Goal: Task Accomplishment & Management: Manage account settings

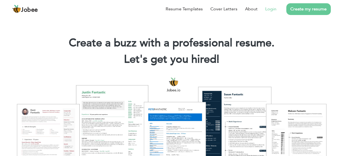
click at [268, 8] on link "Login" at bounding box center [270, 9] width 11 height 7
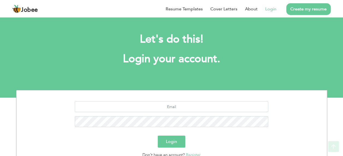
drag, startPoint x: 166, startPoint y: 112, endPoint x: 166, endPoint y: 109, distance: 3.0
click at [166, 112] on div at bounding box center [171, 116] width 302 height 30
click at [167, 109] on input "text" at bounding box center [171, 106] width 193 height 11
click at [182, 102] on input "text" at bounding box center [171, 106] width 193 height 11
click at [271, 11] on link "Login" at bounding box center [270, 9] width 11 height 7
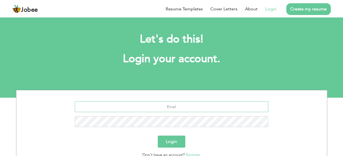
click at [160, 105] on input "text" at bounding box center [171, 106] width 193 height 11
type input "[EMAIL_ADDRESS][DOMAIN_NAME]"
click at [209, 131] on div "rana.umar1947@gmail.com" at bounding box center [171, 116] width 302 height 30
click at [166, 139] on button "Login" at bounding box center [172, 142] width 28 height 12
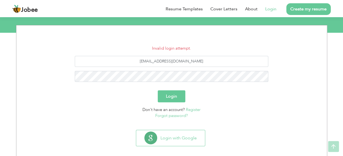
scroll to position [70, 0]
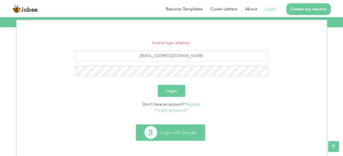
click at [189, 133] on button "Login with Google" at bounding box center [170, 133] width 69 height 16
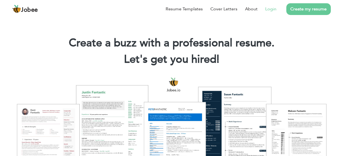
click at [269, 10] on link "Login" at bounding box center [270, 9] width 11 height 7
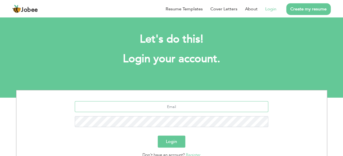
click at [182, 103] on input "text" at bounding box center [171, 106] width 193 height 11
type input "rana.umar1947@gmail.com"
click at [175, 142] on button "Login" at bounding box center [172, 142] width 28 height 12
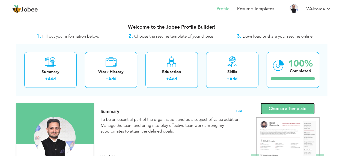
click at [293, 110] on link "Choose a Template" at bounding box center [287, 109] width 54 height 12
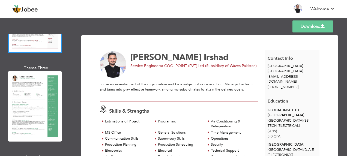
scroll to position [182, 0]
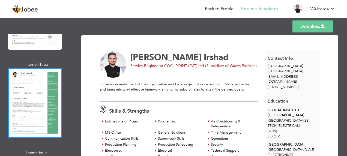
click at [45, 90] on div at bounding box center [35, 103] width 55 height 70
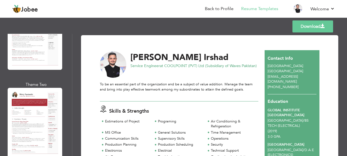
scroll to position [73, 0]
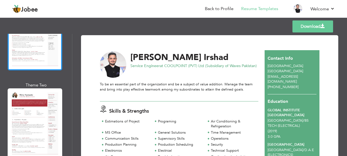
click at [50, 64] on div at bounding box center [35, 35] width 55 height 70
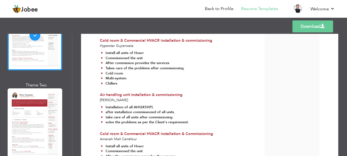
scroll to position [800, 0]
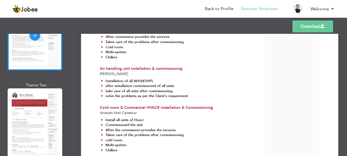
click at [307, 27] on link "Download" at bounding box center [312, 26] width 41 height 12
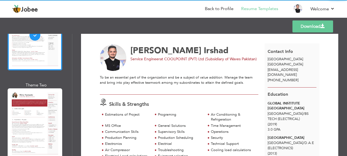
scroll to position [0, 0]
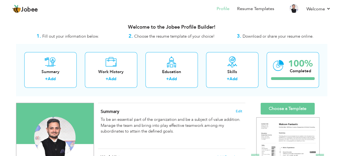
scroll to position [36, 0]
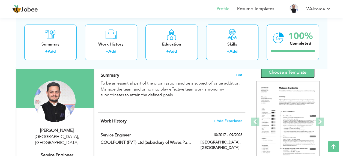
click at [295, 73] on link "Choose a Template" at bounding box center [287, 73] width 54 height 12
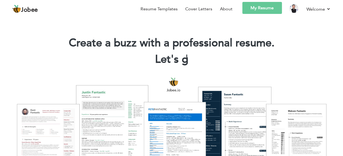
click at [268, 8] on link "My Resume" at bounding box center [262, 8] width 40 height 12
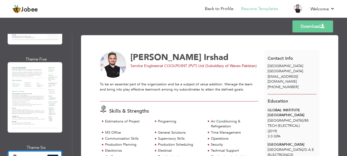
scroll to position [400, 0]
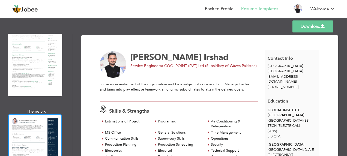
click at [26, 119] on div at bounding box center [35, 149] width 55 height 70
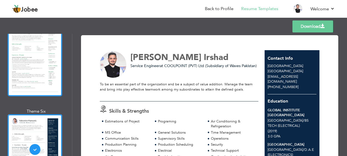
click at [39, 59] on div at bounding box center [35, 61] width 55 height 70
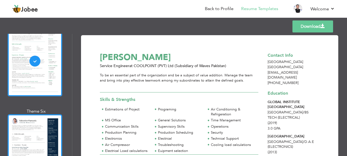
click at [37, 120] on div at bounding box center [35, 149] width 55 height 70
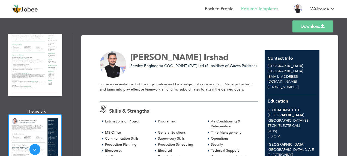
click at [40, 63] on div at bounding box center [35, 61] width 55 height 70
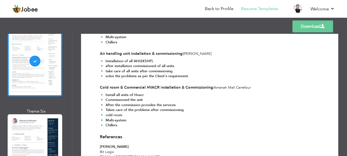
scroll to position [805, 0]
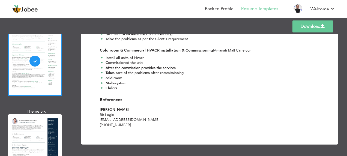
click at [324, 26] on span at bounding box center [322, 26] width 4 height 4
click at [325, 25] on link "Download" at bounding box center [312, 26] width 41 height 12
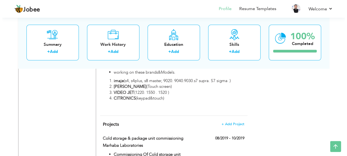
scroll to position [545, 0]
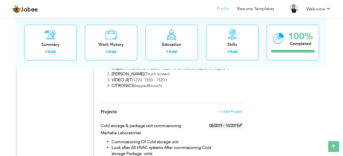
click at [238, 123] on label "08/2019 - 10/2019" at bounding box center [225, 125] width 33 height 5
type input "Cold storage & package unit commissioning"
type input "Marhaba Laboratories"
type input "08/2019"
type input "10/2019"
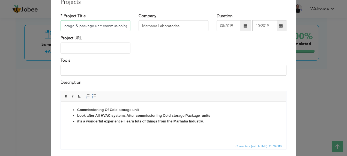
scroll to position [60, 0]
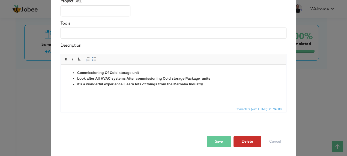
click at [236, 141] on button "Delete" at bounding box center [247, 141] width 28 height 11
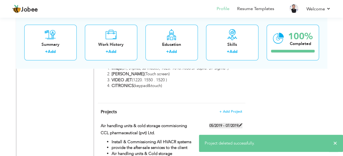
click at [240, 123] on span at bounding box center [240, 125] width 4 height 4
type input "Air handling units & cold storage commisioning"
type input "CCL pharmaceutical (pvt) Ltd."
type input "05/2019"
type input "07/2019"
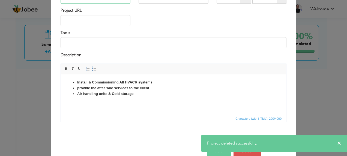
scroll to position [60, 0]
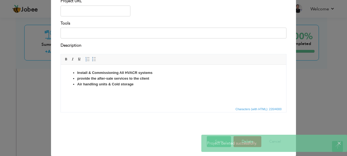
drag, startPoint x: 339, startPoint y: 143, endPoint x: 327, endPoint y: 142, distance: 12.1
click at [339, 143] on span "×" at bounding box center [339, 142] width 4 height 5
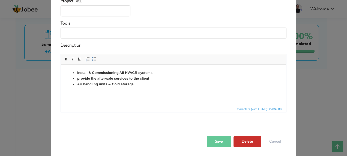
click at [245, 142] on button "Delete" at bounding box center [247, 141] width 28 height 11
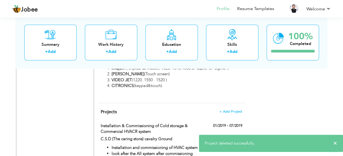
click at [243, 123] on div "01/2019 - 07/2019" at bounding box center [221, 126] width 50 height 7
type input "Installation & Commissioning of Cold storage & Commercial HVACR system"
type input "C.S.D (The caring store) cavalry Ground"
type input "01/2019"
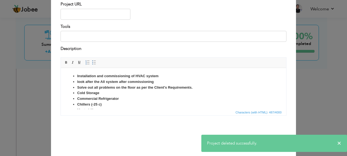
scroll to position [60, 0]
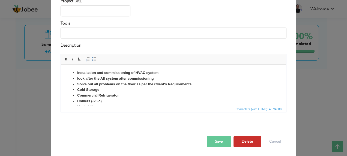
click at [240, 138] on button "Delete" at bounding box center [247, 141] width 28 height 11
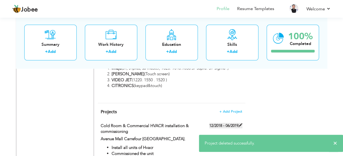
click at [240, 123] on span at bounding box center [240, 125] width 4 height 4
type input "Cold Room & Commercial HVACR installation & commissioning"
type input "Avenue Mall Carrefour Pakistan."
type input "12/2018"
type input "06/2019"
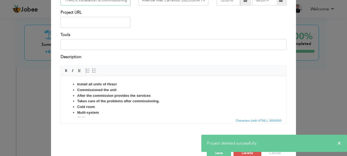
scroll to position [60, 0]
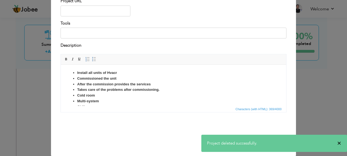
click at [339, 143] on span "×" at bounding box center [339, 142] width 4 height 5
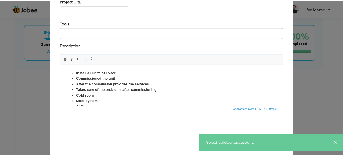
scroll to position [0, 0]
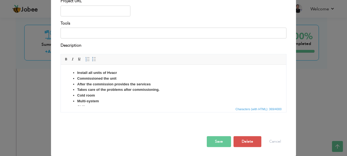
click at [241, 141] on body "Jobee Profile Resume Templates Resume Templates Cover Letters About My Resume W…" at bounding box center [173, 74] width 347 height 1238
click at [249, 140] on button "Delete" at bounding box center [247, 141] width 28 height 11
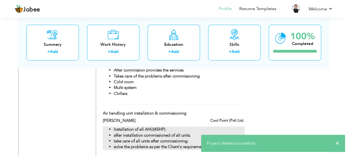
scroll to position [727, 0]
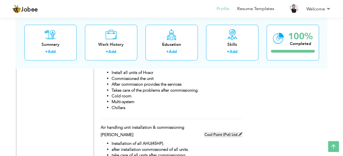
click at [239, 132] on span at bounding box center [240, 134] width 4 height 4
type input "Air handling unit installation & commissioning"
type input "Dawn Bread"
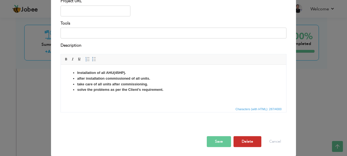
scroll to position [0, 0]
drag, startPoint x: 254, startPoint y: 140, endPoint x: 250, endPoint y: 139, distance: 3.9
click at [253, 140] on button "Delete" at bounding box center [247, 141] width 28 height 11
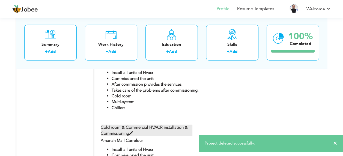
click at [190, 125] on label "Cold room & Commercial HVACR installation & Commissioning" at bounding box center [147, 131] width 92 height 12
type input "Cold room & Commercial HVACR installation & Commissioning"
type input "Amanah Mall Carrefour"
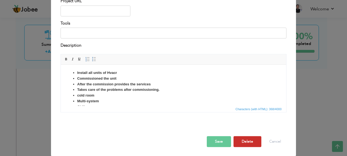
click at [243, 142] on button "Delete" at bounding box center [247, 141] width 28 height 11
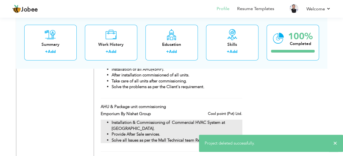
click at [234, 120] on li "Installation & Commissioning of Commercial HVAC System at Emporium Mall." at bounding box center [177, 126] width 130 height 12
type input "AHU & Package unit commissioning"
type input "Emporium By Nishat Group"
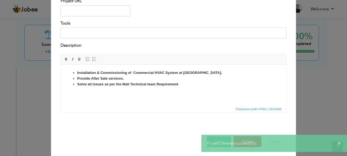
click at [243, 140] on div "× Project deleted successfully." at bounding box center [274, 143] width 146 height 17
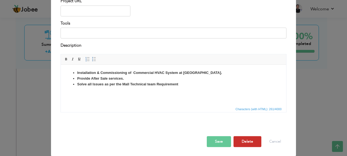
click at [244, 139] on button "Delete" at bounding box center [247, 141] width 28 height 11
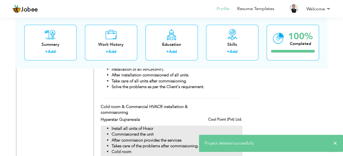
click at [178, 131] on li "Commissioned the unit" at bounding box center [177, 134] width 130 height 6
type input "Cold room & Commercial HVACR installation & commissioning"
type input "Hyperstar Gujranwala"
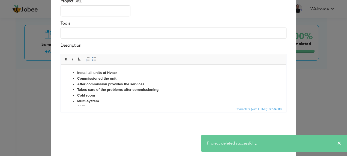
click at [251, 137] on div "× Project deleted successfully." at bounding box center [274, 143] width 146 height 17
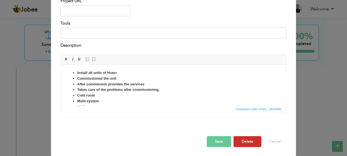
click at [247, 141] on button "Delete" at bounding box center [247, 141] width 28 height 11
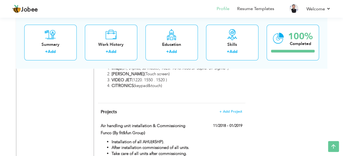
click at [218, 137] on div at bounding box center [171, 138] width 149 height 2
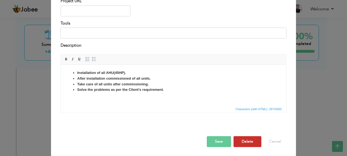
click at [242, 140] on button "Delete" at bounding box center [247, 141] width 28 height 11
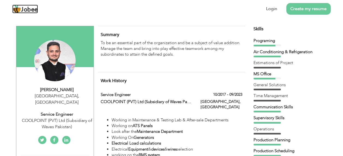
click at [32, 11] on span "Jobee" at bounding box center [29, 10] width 17 height 6
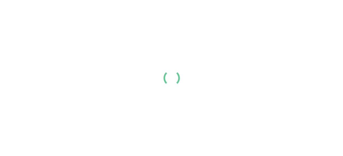
click at [182, 31] on div at bounding box center [171, 78] width 343 height 156
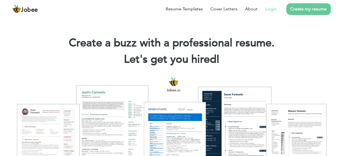
drag, startPoint x: 272, startPoint y: 9, endPoint x: 270, endPoint y: 11, distance: 3.3
click at [272, 9] on link "Login" at bounding box center [270, 9] width 11 height 7
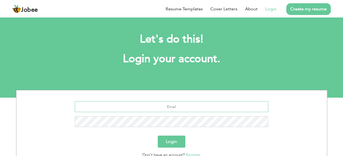
click at [188, 109] on input "text" at bounding box center [171, 106] width 193 height 11
type input "rana.umar1947@gmail.com"
click at [171, 143] on button "Login" at bounding box center [172, 142] width 28 height 12
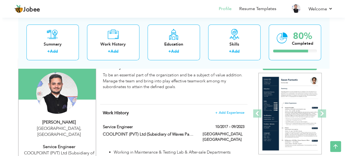
scroll to position [78, 0]
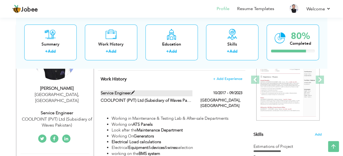
click at [130, 92] on label "Service Engineer" at bounding box center [147, 93] width 92 height 6
type input "Service Engineer"
type input "COOLPOINT (PVT) Ltd (Subsidiary of Waves Pakistan)"
type input "10/2017"
type input "09/2023"
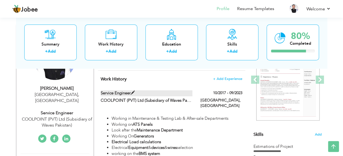
type input "[GEOGRAPHIC_DATA]"
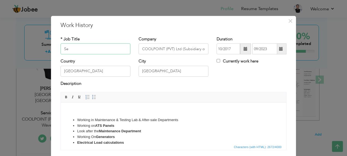
type input "S"
type input "Assistant Engineer"
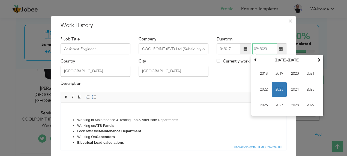
click at [264, 50] on input "09/2023" at bounding box center [264, 49] width 25 height 11
click at [264, 86] on span "2022" at bounding box center [263, 89] width 15 height 15
click at [276, 74] on span "Feb" at bounding box center [279, 74] width 15 height 15
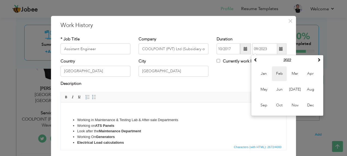
type input "02/2022"
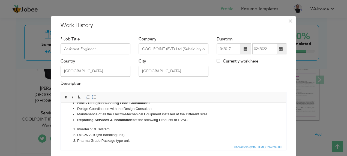
scroll to position [145, 0]
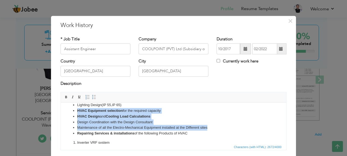
drag, startPoint x: 210, startPoint y: 128, endPoint x: 72, endPoint y: 110, distance: 139.6
click at [72, 110] on ul "Working in Maintenance & Testing Lab & After-sale Departments Working on ATS Pa…" at bounding box center [173, 54] width 214 height 164
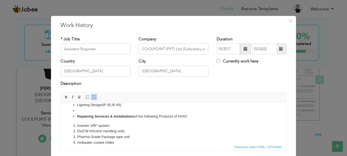
click at [72, 110] on ul "Working in Maintenance & Testing Lab & After-sale Departments Working on ATS Pa…" at bounding box center [173, 46] width 214 height 148
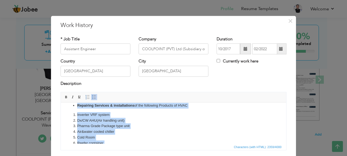
scroll to position [176, 0]
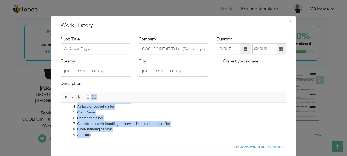
drag, startPoint x: 123, startPoint y: 140, endPoint x: 89, endPoint y: 133, distance: 33.9
click at [89, 134] on body "Working in Maintenance & Testing Lab & After-sale Departments Working on ATS Pa…" at bounding box center [173, 35] width 214 height 206
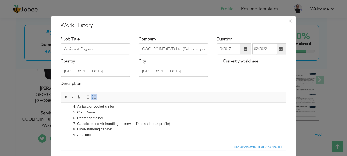
click at [133, 134] on li "A.C. units" at bounding box center [173, 135] width 192 height 6
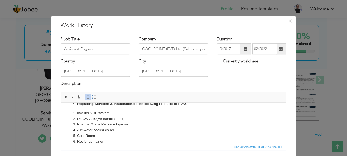
scroll to position [139, 0]
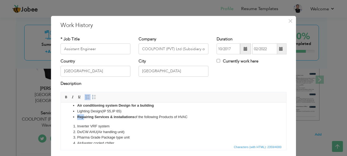
drag, startPoint x: 124, startPoint y: 113, endPoint x: 86, endPoint y: 113, distance: 37.6
click at [86, 113] on li "Lighting Design(IP 55,IP 65)" at bounding box center [173, 112] width 192 height 6
click at [126, 113] on li "Lighting Design(IP 55,IP 65)" at bounding box center [173, 112] width 192 height 6
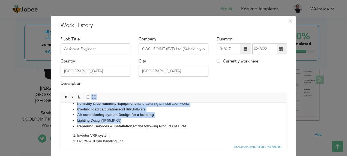
scroll to position [123, 0]
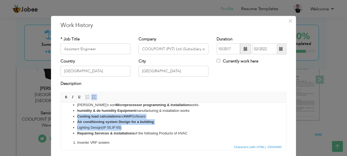
drag, startPoint x: 126, startPoint y: 112, endPoint x: 75, endPoint y: 114, distance: 51.0
click at [75, 114] on ul "Working in Maintenance & Testing Lab & After-sale Departments Working on ATS Pa…" at bounding box center [173, 66] width 214 height 142
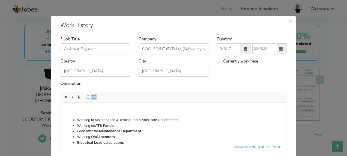
scroll to position [36, 0]
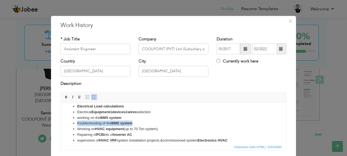
drag, startPoint x: 141, startPoint y: 123, endPoint x: 69, endPoint y: 124, distance: 72.0
click at [69, 124] on ul "Working in Maintenance & Testing Lab & After-sale Departments Working on ATS Pa…" at bounding box center [173, 143] width 214 height 125
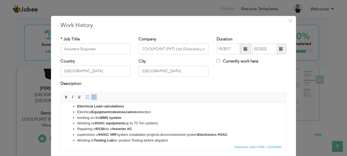
click at [116, 130] on strong "inverter AC" at bounding box center [122, 129] width 19 height 4
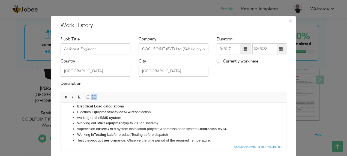
click at [134, 128] on li "supervision of HVAC VRF system installation projects,&commissioned system Elect…" at bounding box center [173, 129] width 192 height 6
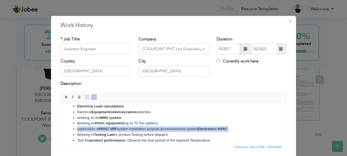
click at [134, 128] on li "supervision of HVAC VRF system installation projects,&commissioned system Elect…" at bounding box center [173, 129] width 192 height 6
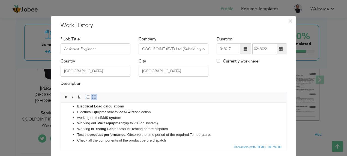
click at [134, 129] on li "Working in Testing Lab for product Testing before dispatch" at bounding box center [173, 129] width 192 height 6
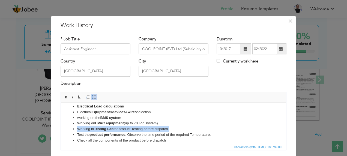
click at [134, 129] on li "Working in Testing Lab for product Testing before dispatch" at bounding box center [173, 129] width 192 height 6
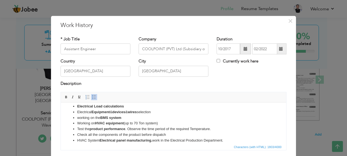
click at [134, 130] on li "Test the product performance . Observe the time period of the required Temperat…" at bounding box center [173, 129] width 192 height 6
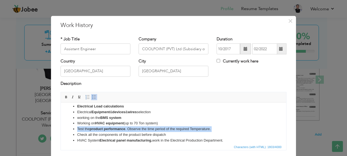
click at [134, 130] on li "Test the product performance . Observe the time period of the required Temperat…" at bounding box center [173, 129] width 192 height 6
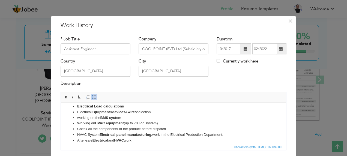
click at [134, 130] on li "Check all the components of the product before dispatch" at bounding box center [173, 129] width 192 height 6
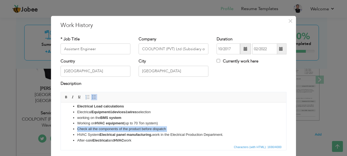
click at [134, 130] on li "Check all the components of the product before dispatch" at bounding box center [173, 129] width 192 height 6
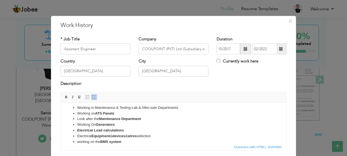
scroll to position [0, 0]
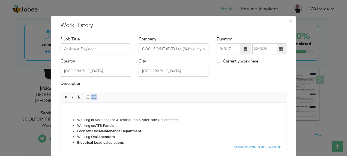
click at [96, 126] on strong "ATS Panels" at bounding box center [104, 126] width 19 height 4
click at [96, 126] on li "Look after the Maintenance Department" at bounding box center [173, 126] width 192 height 6
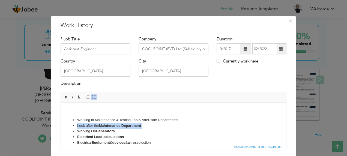
click at [96, 126] on li "Look after the Maintenance Department" at bounding box center [173, 126] width 192 height 6
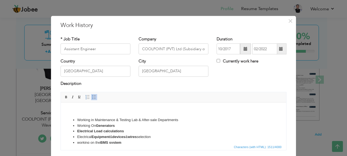
click at [113, 119] on li "Working in Maintenance & Testing Lab & After-sale Departments" at bounding box center [173, 120] width 192 height 6
click at [128, 135] on strong "Generators" at bounding box center [132, 137] width 9 height 4
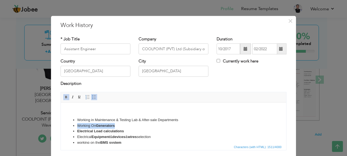
click at [128, 135] on strong "Generators" at bounding box center [132, 137] width 9 height 4
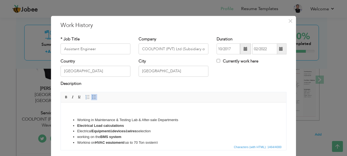
click at [106, 123] on li "​​​​​​​ Electrical Load calculations" at bounding box center [173, 126] width 192 height 6
click at [107, 123] on li "​​​​​​​ Electrical Load calculations" at bounding box center [173, 126] width 192 height 6
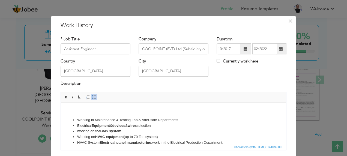
click at [110, 123] on li "Electrical Equipment & devices & wires selection" at bounding box center [173, 126] width 192 height 6
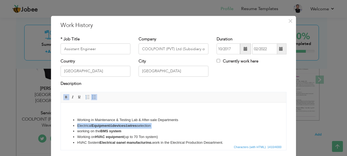
click at [110, 123] on li "Electrical Equipment & devices & wires selection" at bounding box center [173, 126] width 192 height 6
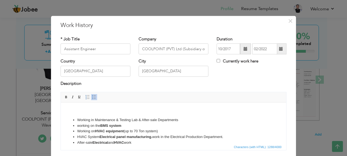
click at [143, 119] on li "Working in Maintenance & Testing Lab & After-sale Departments" at bounding box center [173, 120] width 192 height 6
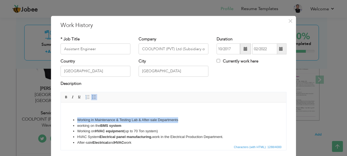
click at [143, 119] on li "Working in Maintenance & Testing Lab & After-sale Departments" at bounding box center [173, 120] width 192 height 6
click at [126, 119] on li "Working in Maintenance & Testing Lab & After-sale Departments" at bounding box center [173, 120] width 192 height 6
drag, startPoint x: 119, startPoint y: 118, endPoint x: 95, endPoint y: 119, distance: 23.2
click at [95, 119] on li "Working in Maintenance & Testing Lab & After-sale Departments" at bounding box center [173, 120] width 192 height 6
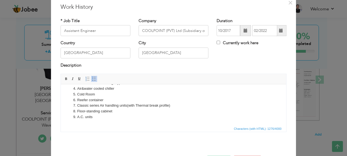
scroll to position [38, 0]
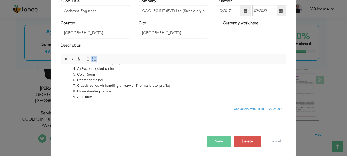
click at [218, 141] on button "Save" at bounding box center [219, 141] width 24 height 11
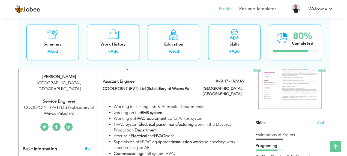
scroll to position [78, 0]
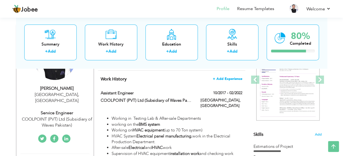
click at [223, 78] on span "+ Add Experience" at bounding box center [227, 79] width 29 height 4
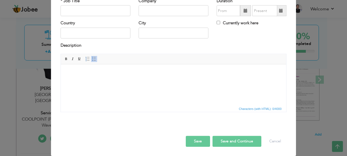
scroll to position [0, 0]
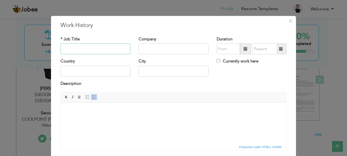
click at [85, 47] on input "text" at bounding box center [96, 49] width 70 height 11
drag, startPoint x: 66, startPoint y: 48, endPoint x: 143, endPoint y: 51, distance: 76.7
click at [118, 51] on input "Hvac Technician" at bounding box center [96, 49] width 70 height 11
type input "Hvac Technician"
click at [152, 51] on input "text" at bounding box center [174, 49] width 70 height 11
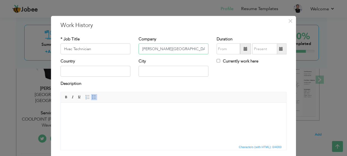
type input "[PERSON_NAME][GEOGRAPHIC_DATA]"
click at [230, 52] on input "text" at bounding box center [227, 49] width 23 height 11
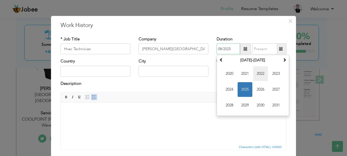
click at [260, 74] on span "2022" at bounding box center [260, 74] width 15 height 15
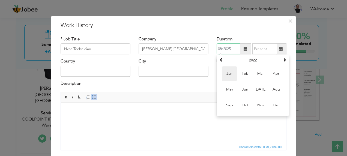
click at [227, 74] on span "Jan" at bounding box center [229, 74] width 15 height 15
type input "01/2022"
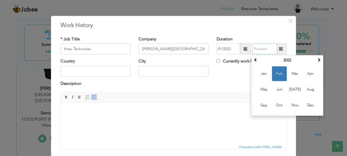
click at [265, 49] on input "text" at bounding box center [264, 49] width 25 height 11
click at [238, 72] on div "Country City Currently work here" at bounding box center [173, 70] width 234 height 22
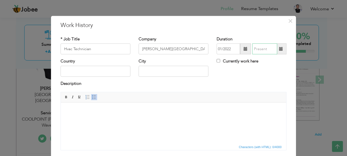
click at [257, 49] on input "text" at bounding box center [264, 49] width 25 height 11
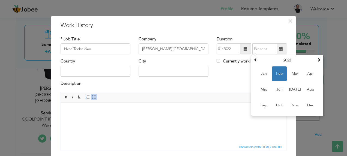
click at [231, 69] on div "Currently work here" at bounding box center [251, 64] width 78 height 11
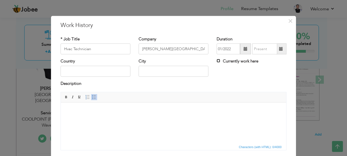
click at [216, 61] on input "Currently work here" at bounding box center [218, 61] width 4 height 4
checkbox input "true"
click at [79, 73] on input "text" at bounding box center [96, 71] width 70 height 11
type input "[GEOGRAPHIC_DATA]"
drag, startPoint x: 136, startPoint y: 67, endPoint x: 145, endPoint y: 70, distance: 9.5
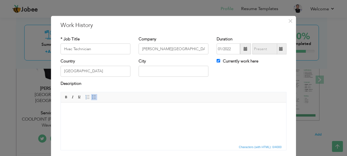
click at [136, 67] on div "City" at bounding box center [173, 70] width 78 height 22
click at [145, 70] on input "text" at bounding box center [174, 71] width 70 height 11
click at [153, 73] on input "text" at bounding box center [174, 71] width 70 height 11
type input "[GEOGRAPHIC_DATA]"
click at [160, 81] on div "Description" at bounding box center [174, 84] width 226 height 7
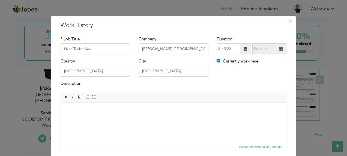
click at [82, 114] on html at bounding box center [173, 111] width 225 height 17
click at [92, 99] on span at bounding box center [94, 97] width 4 height 4
click at [97, 110] on span "Paste" at bounding box center [106, 113] width 28 height 7
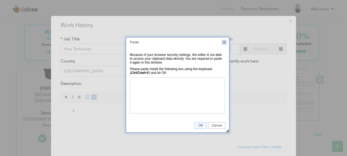
click at [224, 40] on link "X" at bounding box center [224, 42] width 5 height 5
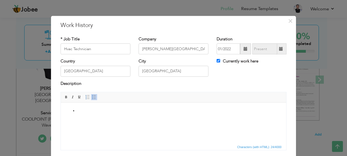
click at [88, 97] on span "Insert/Remove Numbered List Insert/Remove Bulleted List" at bounding box center [90, 97] width 13 height 7
click at [92, 98] on span at bounding box center [94, 97] width 4 height 4
click at [82, 115] on span "Paste" at bounding box center [93, 116] width 28 height 7
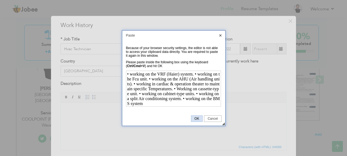
click at [195, 118] on span "OK" at bounding box center [196, 119] width 11 height 4
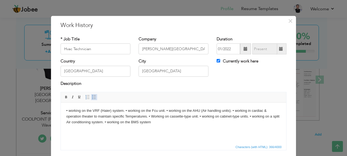
click at [92, 96] on span at bounding box center [94, 97] width 4 height 4
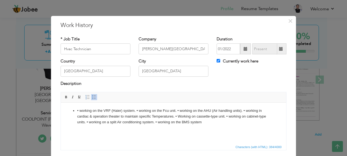
click at [79, 111] on li "• working on the VRF (Haier) system. • working on the Fcu unit. • working on th…" at bounding box center [173, 116] width 192 height 17
click at [137, 111] on li "working on the VRF (Haier) system. • working on the Fcu unit. • working on the …" at bounding box center [173, 116] width 192 height 17
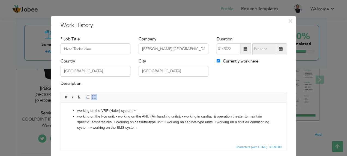
click at [118, 117] on li "working on the Fcu unit. • working on the AHU (Air handling units). • working i…" at bounding box center [173, 122] width 192 height 17
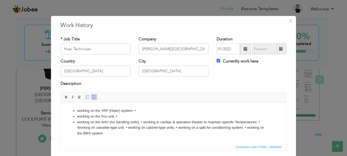
click at [144, 123] on li "working on the AHU (Air handling units). • working in cardiac & operation theat…" at bounding box center [173, 127] width 192 height 17
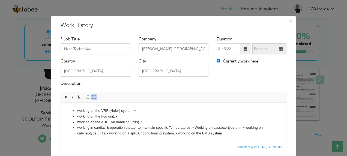
click at [195, 129] on li "working in cardiac & operation theater to maintain specific Temperatures. • Wor…" at bounding box center [173, 130] width 192 height 11
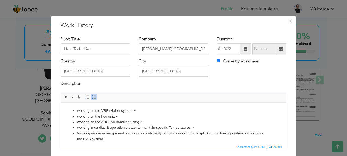
click at [195, 128] on li "working in cardiac & operation theater to maintain specific Temperatures. •" at bounding box center [173, 128] width 192 height 6
click at [177, 133] on li "Working on cassette-type unit. • working on cabinet-type units. • working on a …" at bounding box center [173, 136] width 192 height 11
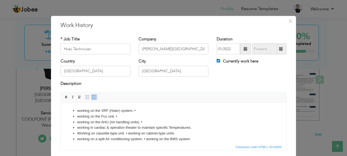
click at [148, 139] on li "working on a split Air conditioning system. • working on the BMS system" at bounding box center [173, 139] width 192 height 6
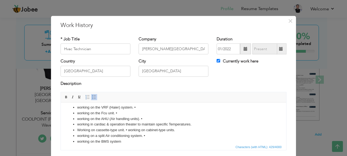
click at [147, 136] on li "working on a split Air conditioning system. •" at bounding box center [173, 136] width 192 height 6
click at [128, 129] on li "Working on cassette-type unit. • working on cabinet-type units." at bounding box center [173, 130] width 192 height 6
click at [142, 119] on li "working on the AHU (Air handling units). •" at bounding box center [173, 119] width 192 height 6
click at [117, 110] on li "working on the VRF (Haier) system. •" at bounding box center [173, 108] width 192 height 6
click at [119, 112] on li "working on the Fcu unit. •" at bounding box center [173, 113] width 192 height 6
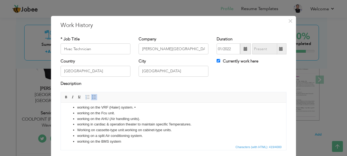
click at [140, 107] on li "working on the VRF (Haier) system. •" at bounding box center [173, 108] width 192 height 6
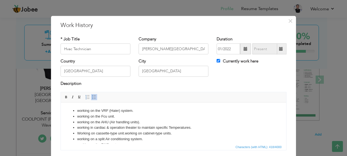
click at [78, 111] on li "working on the VRF (Haier) system." at bounding box center [173, 111] width 192 height 6
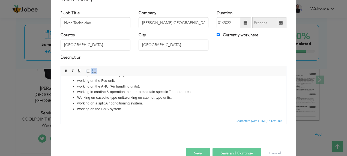
scroll to position [38, 0]
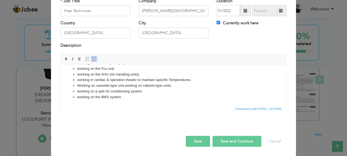
click at [191, 139] on button "Save" at bounding box center [198, 141] width 24 height 11
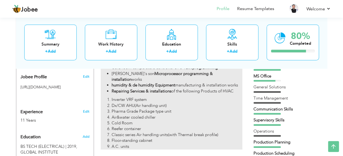
scroll to position [0, 0]
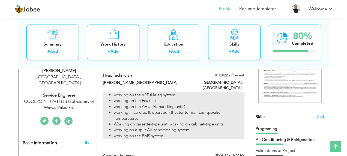
scroll to position [109, 0]
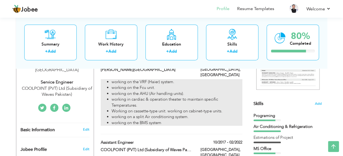
click at [232, 85] on li "working on the Fcu unit." at bounding box center [177, 88] width 130 height 6
type input "Hvac Technician"
type input "[PERSON_NAME][GEOGRAPHIC_DATA]"
type input "01/2022"
type input "[GEOGRAPHIC_DATA]"
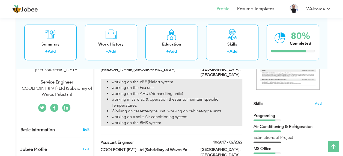
type input "[GEOGRAPHIC_DATA]"
checkbox input "true"
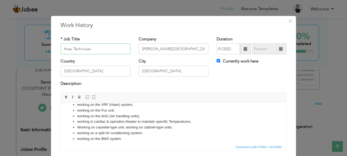
scroll to position [10, 0]
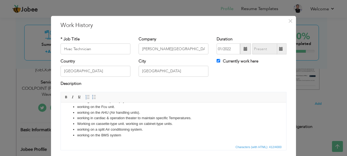
click at [110, 119] on li "working in cardiac & operation theater to maintain specific Temperatures." at bounding box center [173, 118] width 192 height 6
click at [127, 124] on li "Working on cassette-type unit. working on cabinet-type units." at bounding box center [173, 124] width 192 height 6
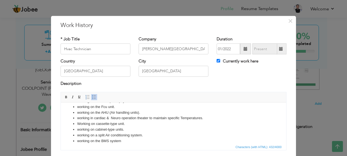
drag, startPoint x: 77, startPoint y: 136, endPoint x: 127, endPoint y: 137, distance: 49.1
click at [78, 136] on li "working on a split Air conditioning system." at bounding box center [173, 136] width 192 height 6
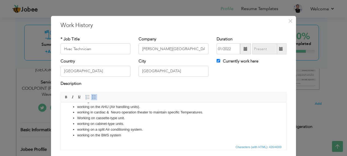
scroll to position [36, 0]
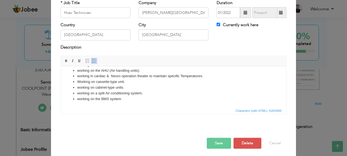
click at [80, 84] on li "Working on cassette-type unit." at bounding box center [173, 82] width 192 height 6
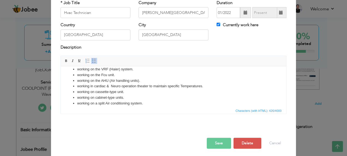
scroll to position [0, 0]
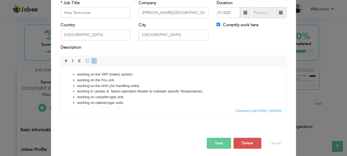
click at [77, 92] on li "working in cardiac & Neuro operation theater to maintain specific Temperatures." at bounding box center [173, 92] width 192 height 6
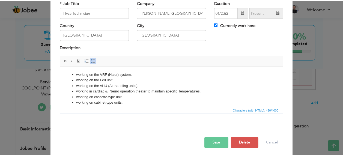
scroll to position [38, 0]
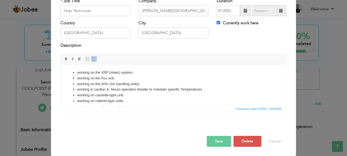
click at [211, 140] on button "Save" at bounding box center [219, 141] width 24 height 11
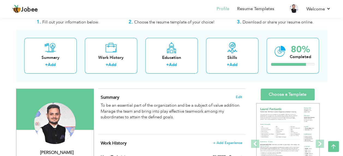
scroll to position [0, 0]
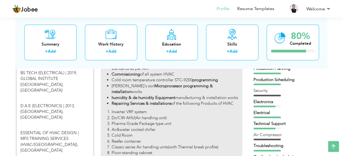
click at [179, 131] on ol "Inverter VRF system Dx/CW AHU(Air handling unit) Pharma Grade Package type unit…" at bounding box center [171, 135] width 141 height 53
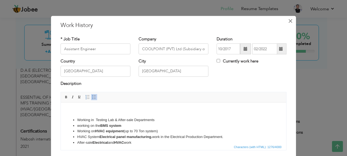
drag, startPoint x: 287, startPoint y: 20, endPoint x: 281, endPoint y: 26, distance: 7.9
click at [288, 20] on span "×" at bounding box center [290, 21] width 5 height 10
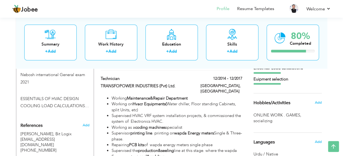
scroll to position [363, 0]
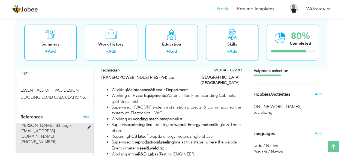
click at [87, 126] on span at bounding box center [89, 128] width 7 height 4
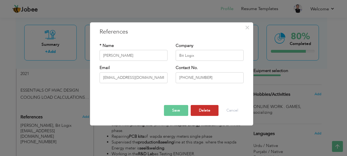
click at [210, 112] on button "Delete" at bounding box center [205, 110] width 28 height 11
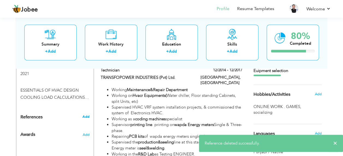
click at [87, 114] on span "Add" at bounding box center [85, 116] width 7 height 5
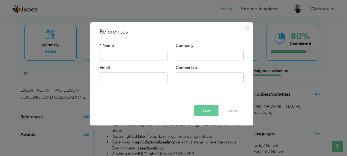
click at [119, 91] on div "Save Delete Cancel" at bounding box center [171, 105] width 152 height 29
click at [230, 109] on button "Cancel" at bounding box center [232, 110] width 23 height 11
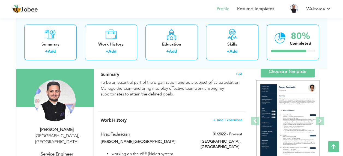
scroll to position [36, 0]
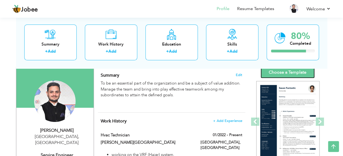
click at [282, 73] on link "Choose a Template" at bounding box center [287, 73] width 54 height 12
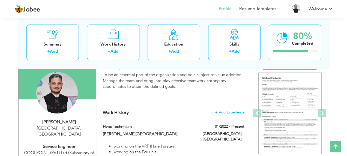
scroll to position [36, 0]
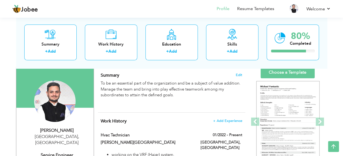
click at [58, 150] on div "[PERSON_NAME] [GEOGRAPHIC_DATA] , [GEOGRAPHIC_DATA] Service Engineer COOLPOINT …" at bounding box center [54, 148] width 77 height 43
type input "[PERSON_NAME]"
type input "Irshad"
type input "[PHONE_NUMBER]"
select select "number:166"
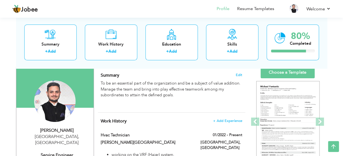
type input "[GEOGRAPHIC_DATA]"
select select "number:13"
type input "COOLPOINT (PVT) Ltd (Subsidiary of Waves Pakistan)"
type input "Service Engineer"
type input "[URL][DOMAIN_NAME]"
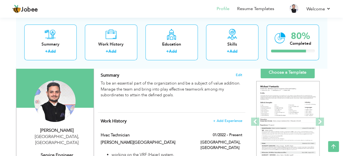
type input "[DOMAIN_NAME][URL]"
type input "[URL][DOMAIN_NAME]"
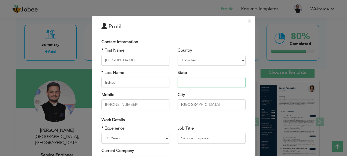
click at [192, 83] on input "text" at bounding box center [211, 82] width 68 height 11
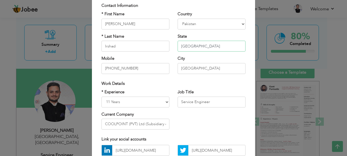
type input "[GEOGRAPHIC_DATA]"
drag, startPoint x: 210, startPoint y: 102, endPoint x: 175, endPoint y: 105, distance: 35.0
click at [177, 106] on input "Service Engineer" at bounding box center [211, 102] width 68 height 11
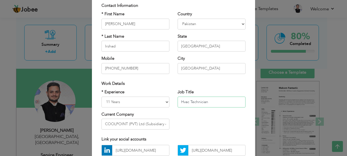
type input "Hvac Technician"
click at [154, 123] on input "COOLPOINT (PVT) Ltd (Subsidiary of Waves Pakistan)" at bounding box center [135, 124] width 68 height 11
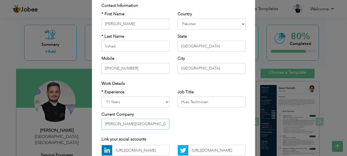
click at [128, 124] on input "[PERSON_NAME][GEOGRAPHIC_DATA]" at bounding box center [135, 124] width 68 height 11
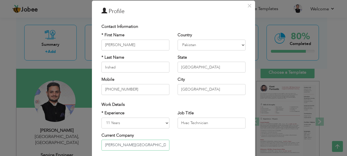
scroll to position [0, 0]
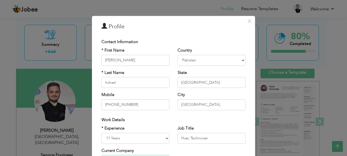
type input "[PERSON_NAME][GEOGRAPHIC_DATA]"
click at [181, 118] on div "Work Details" at bounding box center [173, 120] width 144 height 6
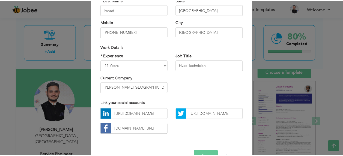
scroll to position [88, 0]
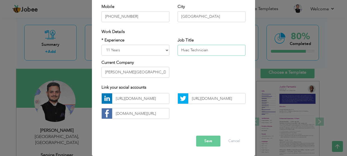
click at [213, 47] on input "Hvac Technician" at bounding box center [211, 50] width 68 height 11
click at [206, 140] on button "Save" at bounding box center [208, 141] width 24 height 11
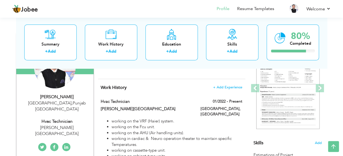
scroll to position [0, 0]
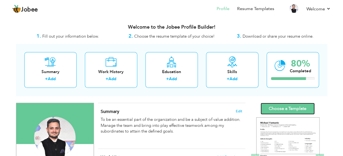
click at [280, 107] on link "Choose a Template" at bounding box center [287, 109] width 54 height 12
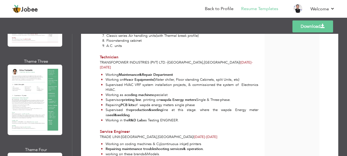
scroll to position [254, 0]
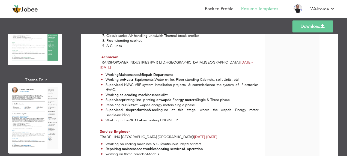
click at [57, 103] on div at bounding box center [35, 118] width 55 height 70
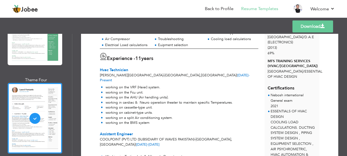
scroll to position [109, 0]
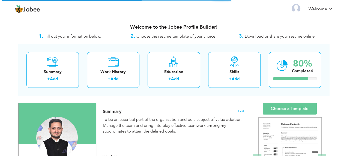
scroll to position [73, 0]
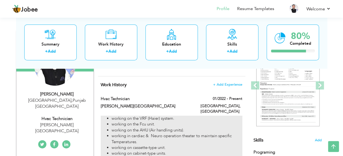
click at [185, 127] on li "working on the AHU (Air handling units)." at bounding box center [177, 130] width 130 height 6
type input "Hvac Technician"
type input "[PERSON_NAME][GEOGRAPHIC_DATA]"
type input "01/2022"
type input "[GEOGRAPHIC_DATA]"
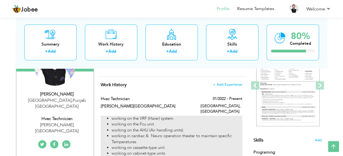
type input "[GEOGRAPHIC_DATA]"
checkbox input "true"
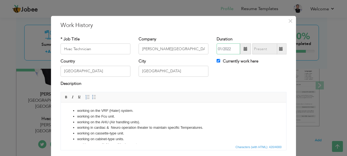
click at [234, 49] on input "01/2022" at bounding box center [227, 49] width 23 height 11
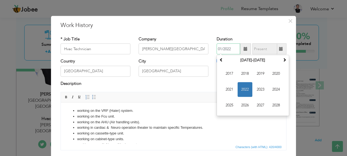
click at [244, 91] on span "2022" at bounding box center [244, 89] width 15 height 15
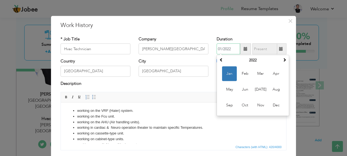
click at [246, 74] on span "Feb" at bounding box center [244, 74] width 15 height 15
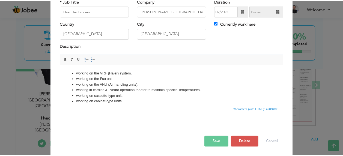
scroll to position [38, 0]
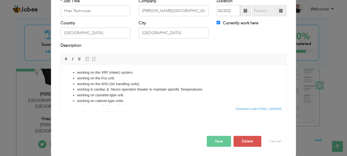
click at [220, 146] on button "Save" at bounding box center [219, 141] width 24 height 11
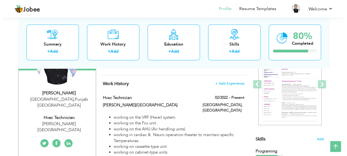
scroll to position [73, 0]
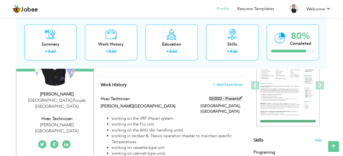
click at [221, 99] on label "02/2022 - Present" at bounding box center [225, 98] width 33 height 5
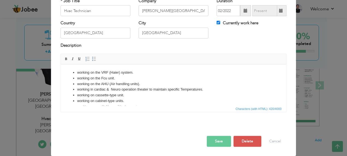
scroll to position [0, 0]
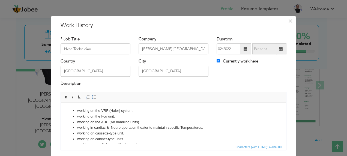
click at [243, 51] on span at bounding box center [245, 49] width 4 height 4
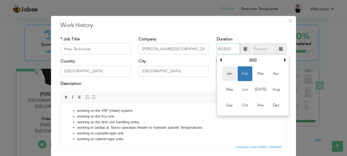
click at [231, 71] on span "Jan" at bounding box center [229, 74] width 15 height 15
type input "01/2022"
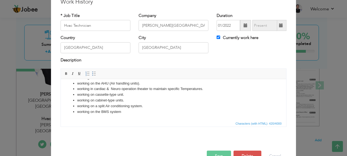
scroll to position [38, 0]
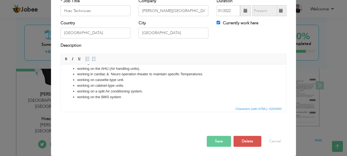
click at [226, 141] on button "Save" at bounding box center [219, 141] width 24 height 11
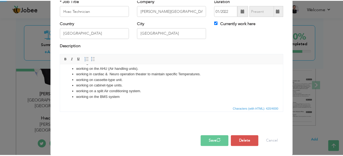
scroll to position [0, 0]
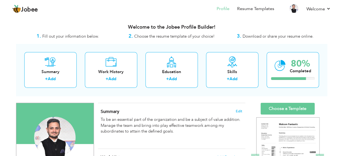
scroll to position [73, 0]
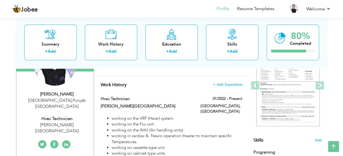
click at [41, 6] on nav "Profile Resume Templates Resume Templates Cover Letters About My Resume Welcome…" at bounding box center [171, 9] width 318 height 15
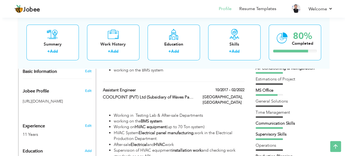
scroll to position [182, 0]
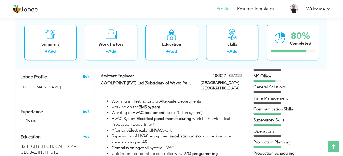
click at [238, 67] on div "Summary + Add Work History + Add Education + Add Skills + Add 80% Completed" at bounding box center [171, 42] width 311 height 52
click at [237, 73] on label "10/2017 - 02/2022" at bounding box center [225, 75] width 33 height 5
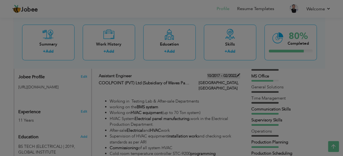
type input "Assistant Engineer"
type input "COOLPOINT (PVT) Ltd (Subsidiary of Waves Pakistan)"
type input "10/2017"
type input "02/2022"
type input "[GEOGRAPHIC_DATA]"
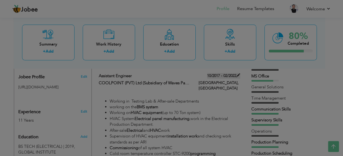
type input "[GEOGRAPHIC_DATA]"
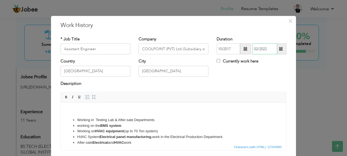
click at [258, 49] on input "02/2022" at bounding box center [264, 49] width 25 height 11
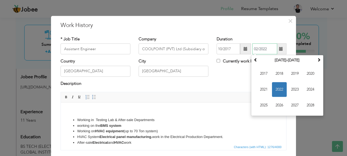
click at [276, 89] on span "2022" at bounding box center [279, 89] width 15 height 15
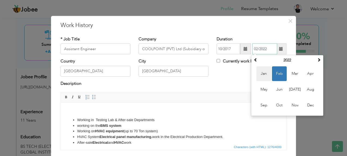
click at [265, 73] on span "Jan" at bounding box center [263, 74] width 15 height 15
type input "01/2022"
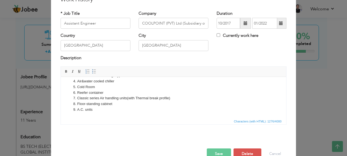
scroll to position [38, 0]
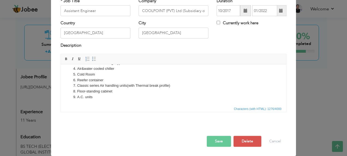
click at [214, 139] on button "Save" at bounding box center [219, 141] width 24 height 11
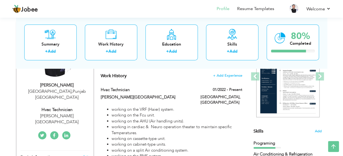
scroll to position [73, 0]
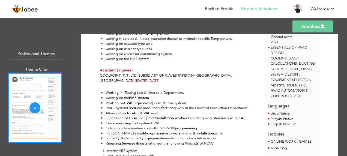
scroll to position [145, 0]
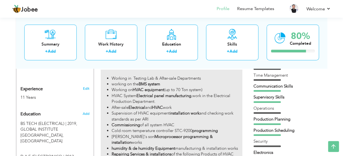
scroll to position [218, 0]
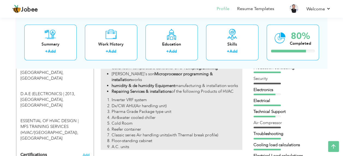
click at [183, 103] on li "Dx/CW AHU(Air handling unit)" at bounding box center [177, 106] width 130 height 6
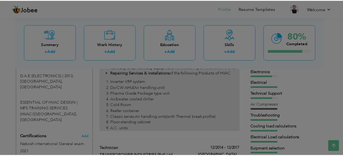
scroll to position [291, 0]
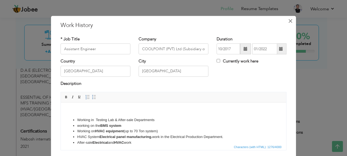
click at [289, 22] on span "×" at bounding box center [290, 21] width 5 height 10
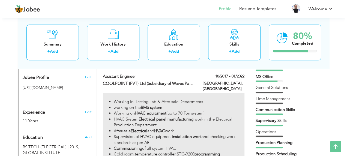
scroll to position [145, 0]
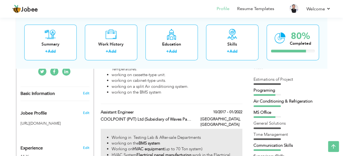
click at [194, 135] on li "Working in Testing Lab & After-sale Departments" at bounding box center [177, 138] width 130 height 6
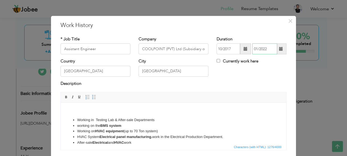
click at [257, 50] on input "01/2022" at bounding box center [264, 49] width 25 height 11
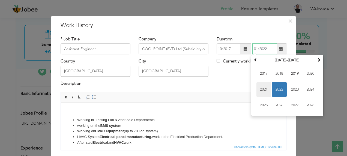
click at [264, 88] on span "2021" at bounding box center [263, 89] width 15 height 15
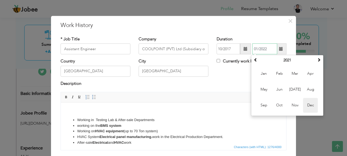
click at [308, 101] on span "Dec" at bounding box center [310, 105] width 15 height 15
type input "12/2021"
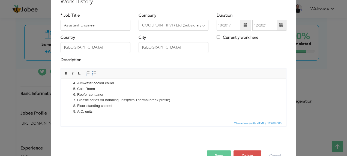
scroll to position [38, 0]
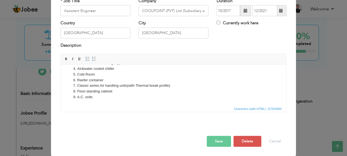
click at [214, 141] on button "Save" at bounding box center [219, 141] width 24 height 11
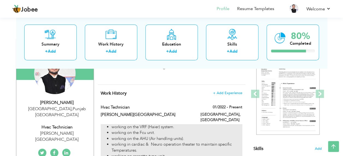
scroll to position [73, 0]
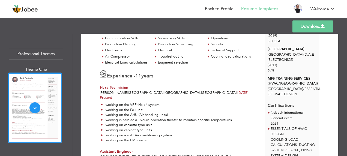
scroll to position [109, 0]
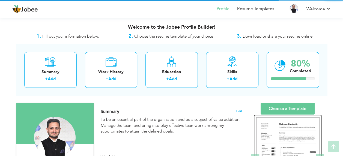
scroll to position [73, 0]
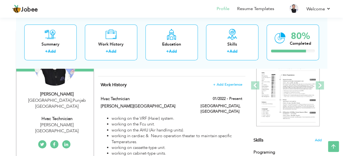
drag, startPoint x: 279, startPoint y: 111, endPoint x: 203, endPoint y: 69, distance: 86.5
click at [203, 69] on div "Summary Edit To be an essential part of the organization and be a subject of va…" at bounding box center [171, 54] width 147 height 46
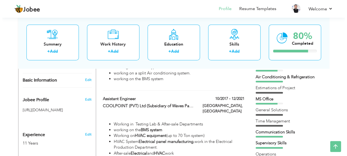
scroll to position [145, 0]
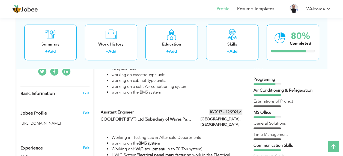
click at [225, 109] on label "10/2017 - 12/2021" at bounding box center [225, 111] width 33 height 5
type input "Assistant Engineer"
type input "COOLPOINT (PVT) Ltd (Subsidiary of Waves Pakistan)"
type input "10/2017"
type input "12/2021"
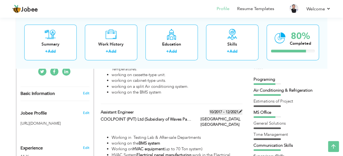
type input "[GEOGRAPHIC_DATA]"
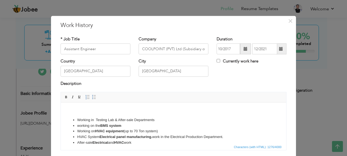
click at [281, 49] on span at bounding box center [281, 49] width 11 height 11
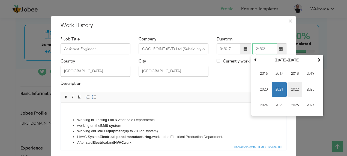
click at [288, 89] on span "2022" at bounding box center [294, 89] width 15 height 15
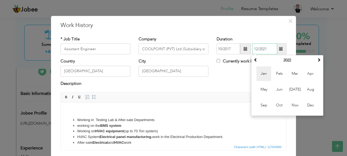
click at [267, 77] on span "Jan" at bounding box center [263, 74] width 15 height 15
type input "01/2022"
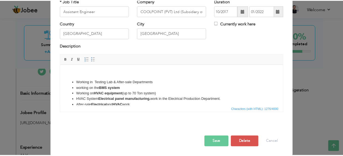
scroll to position [38, 0]
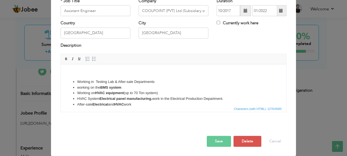
click at [212, 139] on button "Save" at bounding box center [219, 141] width 24 height 11
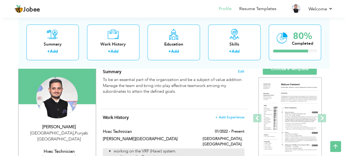
scroll to position [36, 0]
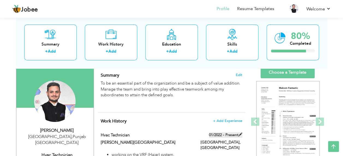
click at [225, 134] on label "01/2022 - Present" at bounding box center [225, 134] width 33 height 5
type input "Hvac Technician"
type input "[PERSON_NAME][GEOGRAPHIC_DATA]"
type input "01/2022"
checkbox input "true"
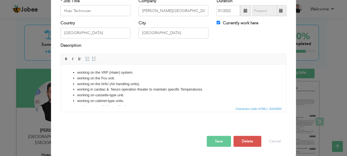
scroll to position [0, 0]
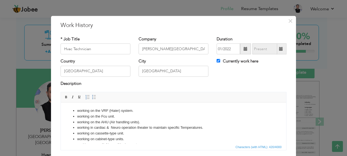
click at [244, 51] on span at bounding box center [245, 49] width 4 height 4
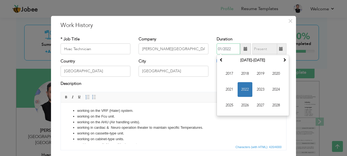
click at [242, 91] on span "2022" at bounding box center [244, 89] width 15 height 15
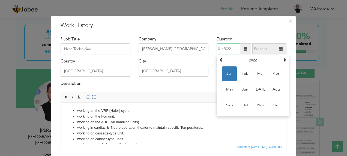
click at [226, 73] on span "Jan" at bounding box center [229, 74] width 15 height 15
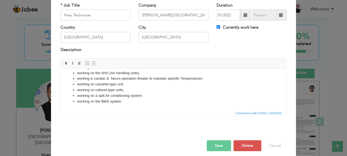
scroll to position [38, 0]
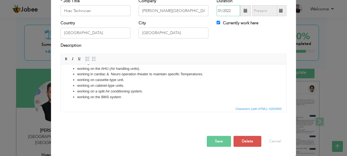
click at [235, 10] on input "01/2022" at bounding box center [227, 10] width 23 height 11
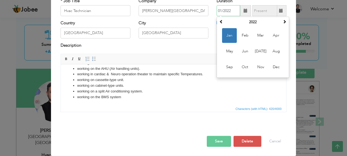
click at [235, 10] on input "01/2022" at bounding box center [227, 10] width 23 height 11
click at [248, 37] on span "Feb" at bounding box center [244, 35] width 15 height 15
type input "02/2022"
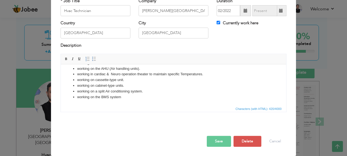
click at [213, 140] on button "Save" at bounding box center [219, 141] width 24 height 11
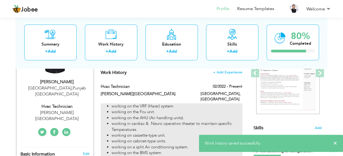
scroll to position [73, 0]
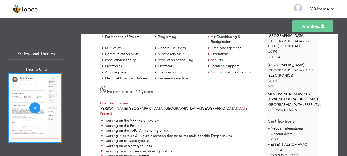
scroll to position [109, 0]
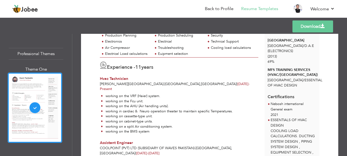
click at [237, 83] on span "[DATE] -" at bounding box center [243, 84] width 12 height 5
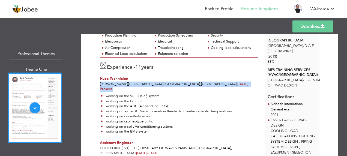
click at [237, 83] on span "[DATE] -" at bounding box center [243, 84] width 12 height 5
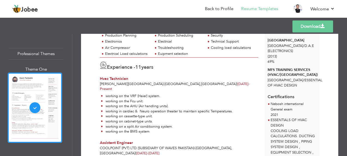
drag, startPoint x: 179, startPoint y: 83, endPoint x: 190, endPoint y: 94, distance: 15.2
click at [190, 99] on li "working on the Fcu unit." at bounding box center [167, 101] width 132 height 5
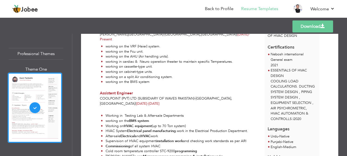
scroll to position [145, 0]
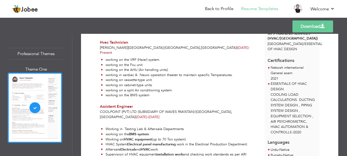
click at [180, 77] on li "working on cassette-type unit." at bounding box center [167, 79] width 132 height 5
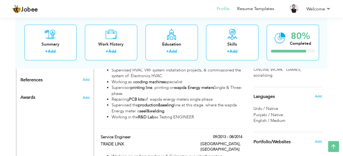
scroll to position [436, 0]
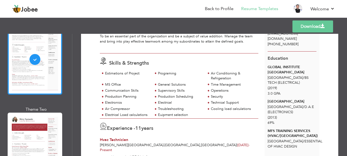
scroll to position [73, 0]
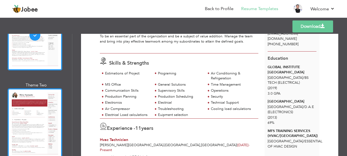
click at [49, 115] on div at bounding box center [35, 123] width 55 height 70
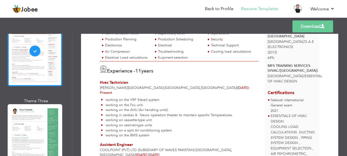
scroll to position [145, 0]
click at [42, 108] on div at bounding box center [35, 139] width 55 height 70
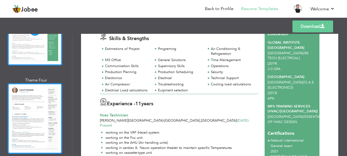
scroll to position [254, 0]
click at [48, 112] on div at bounding box center [35, 118] width 55 height 70
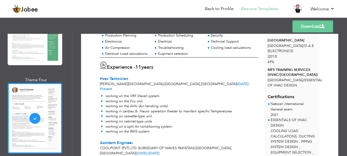
scroll to position [327, 0]
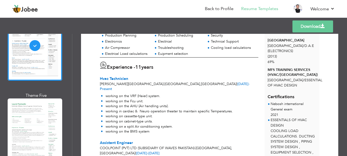
click at [44, 106] on div at bounding box center [35, 133] width 55 height 70
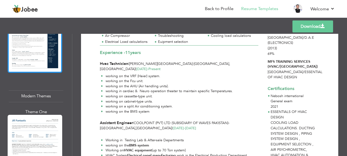
scroll to position [545, 0]
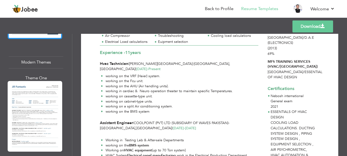
click at [33, 115] on div at bounding box center [35, 116] width 55 height 70
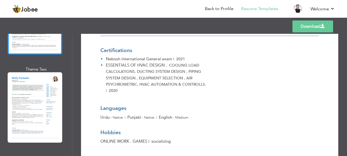
scroll to position [654, 0]
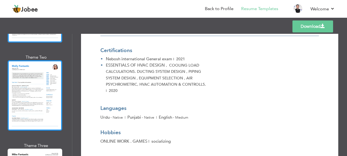
click at [48, 86] on div at bounding box center [35, 95] width 55 height 70
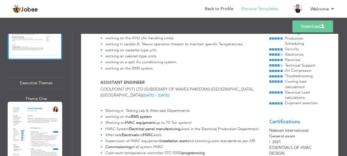
scroll to position [909, 0]
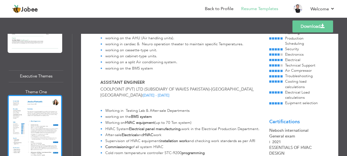
click at [34, 105] on div at bounding box center [35, 130] width 55 height 70
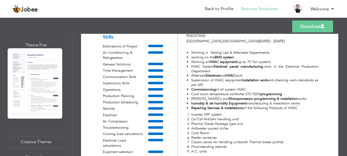
scroll to position [1345, 0]
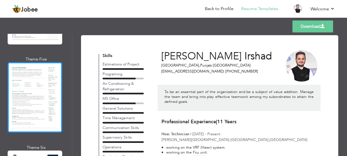
scroll to position [0, 0]
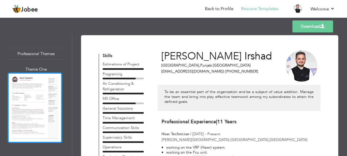
click at [47, 107] on div at bounding box center [35, 108] width 55 height 70
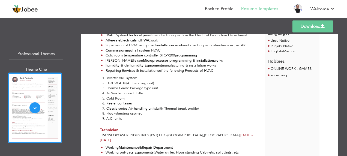
scroll to position [327, 0]
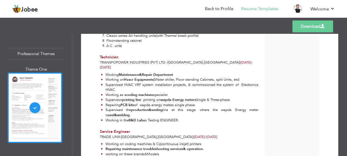
click at [316, 27] on link "Download" at bounding box center [312, 26] width 41 height 12
